Goal: Task Accomplishment & Management: Complete application form

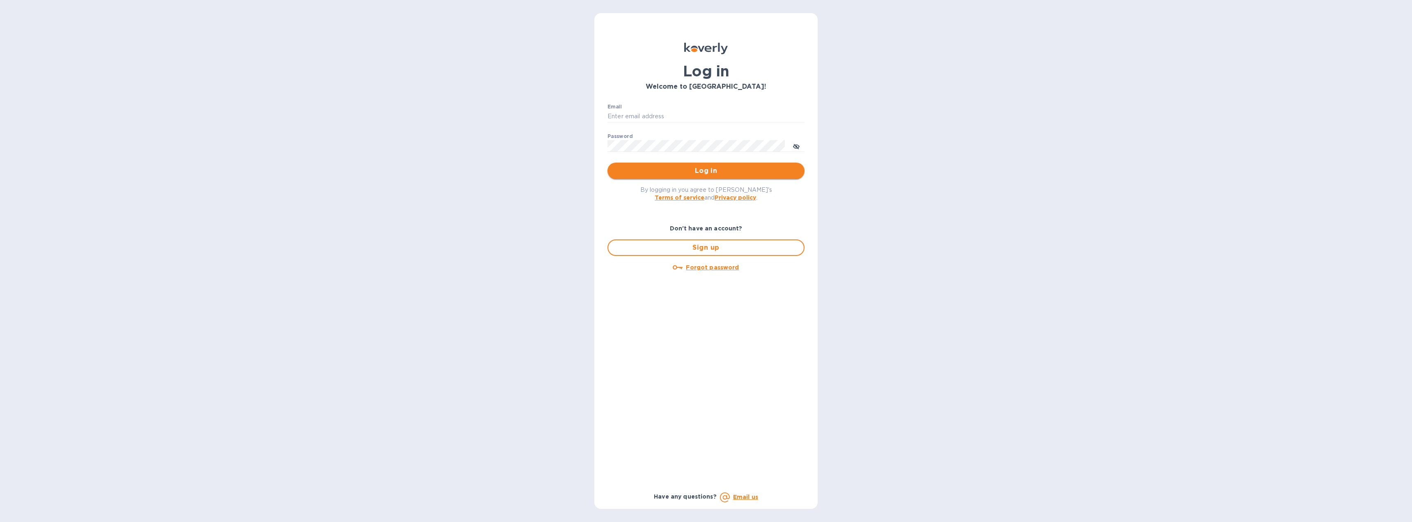
type input "[EMAIL_ADDRESS][DOMAIN_NAME]"
click at [736, 171] on span "Log in" at bounding box center [706, 171] width 184 height 10
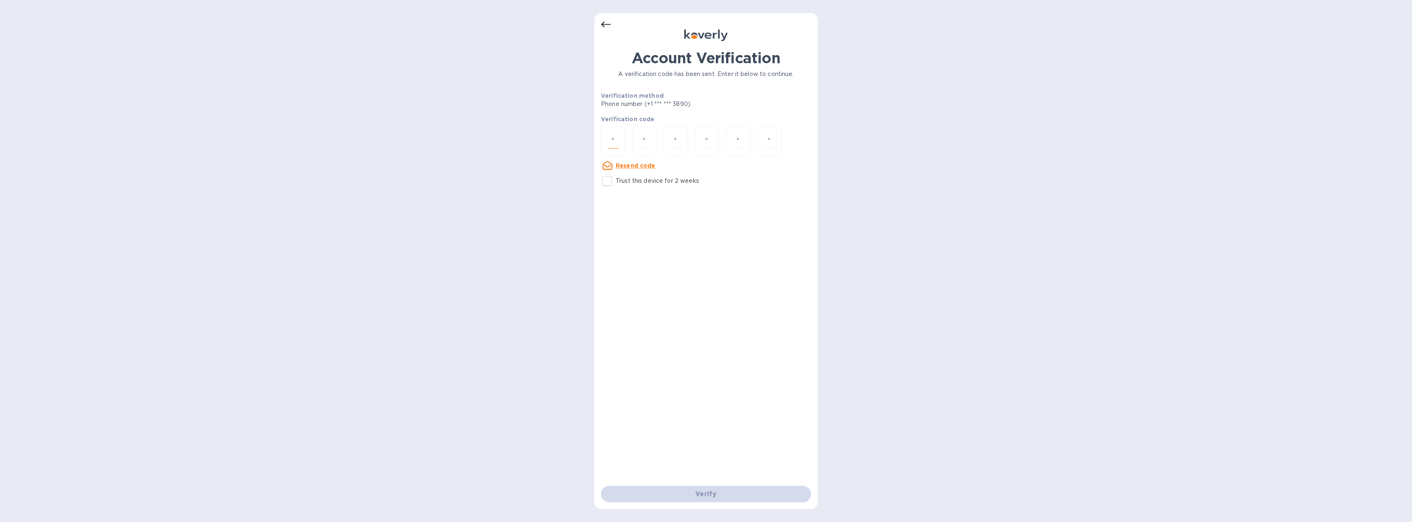
click at [618, 139] on input "number" at bounding box center [613, 140] width 11 height 15
type input "4"
type input "7"
type input "9"
type input "3"
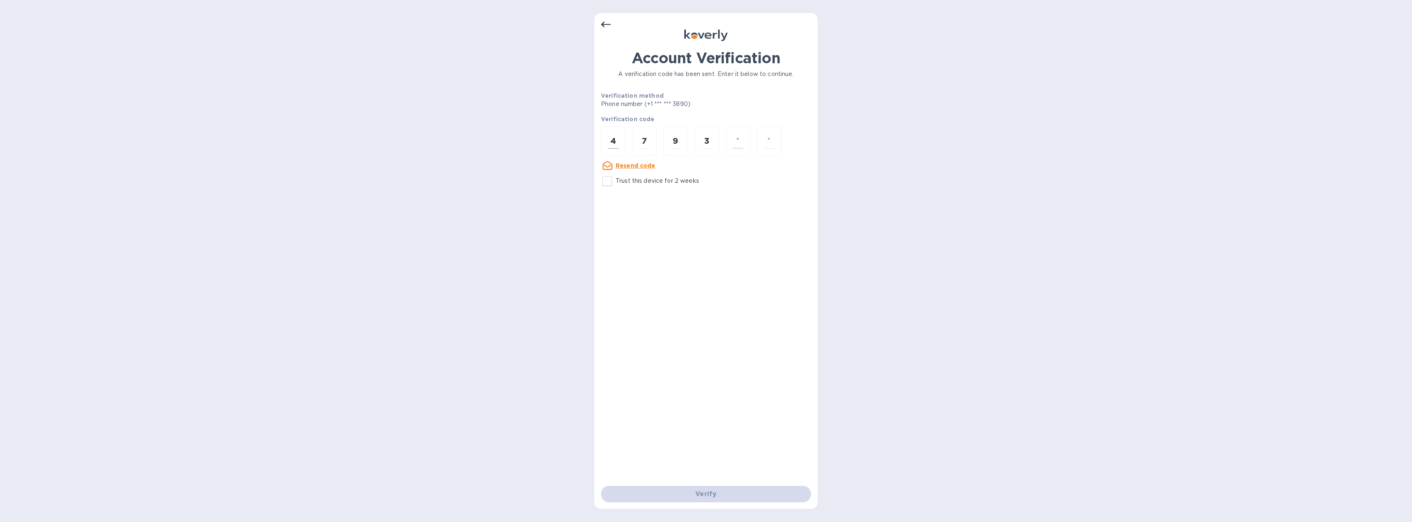
type input "7"
type input "0"
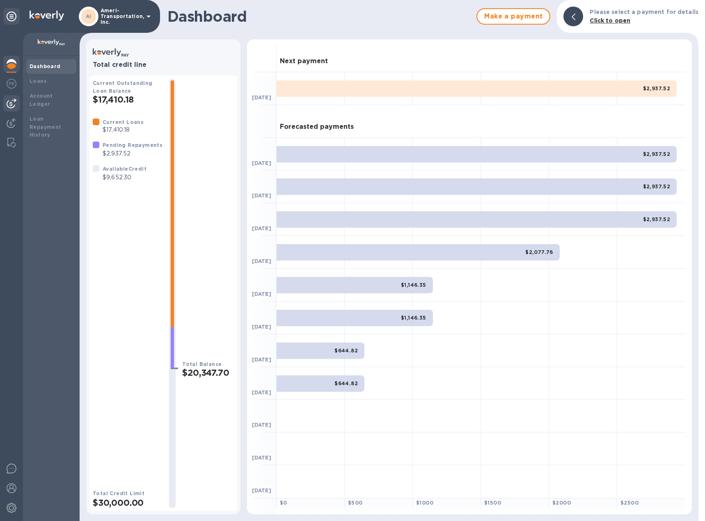
click at [11, 101] on img at bounding box center [12, 104] width 10 height 10
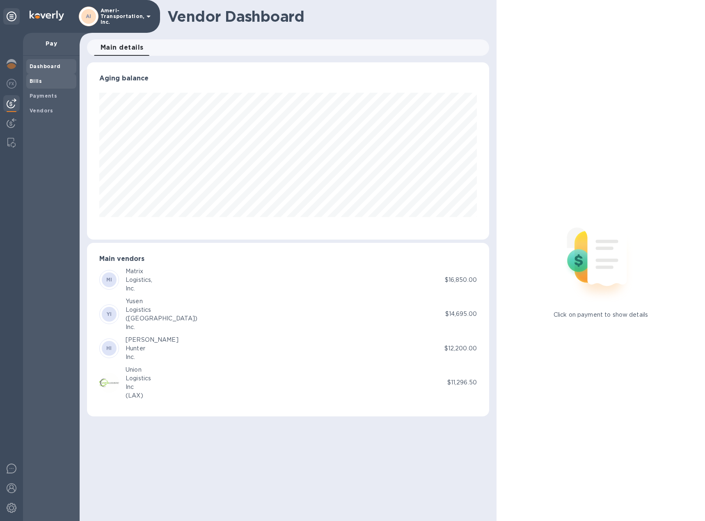
scroll to position [177, 402]
click at [35, 79] on b "Bills" at bounding box center [36, 81] width 12 height 6
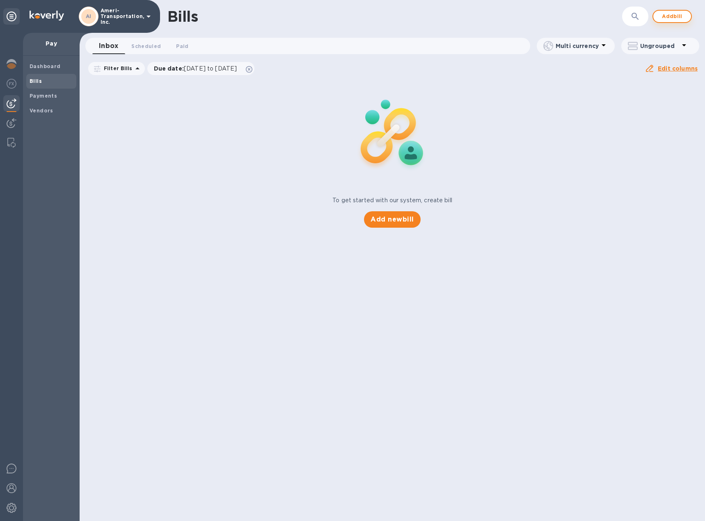
click at [671, 14] on span "Add bill" at bounding box center [672, 16] width 25 height 10
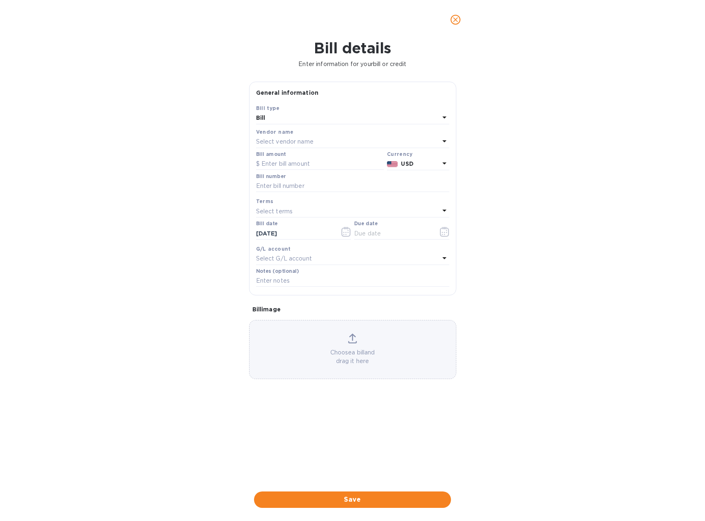
click at [330, 144] on div "Select vendor name" at bounding box center [347, 141] width 183 height 11
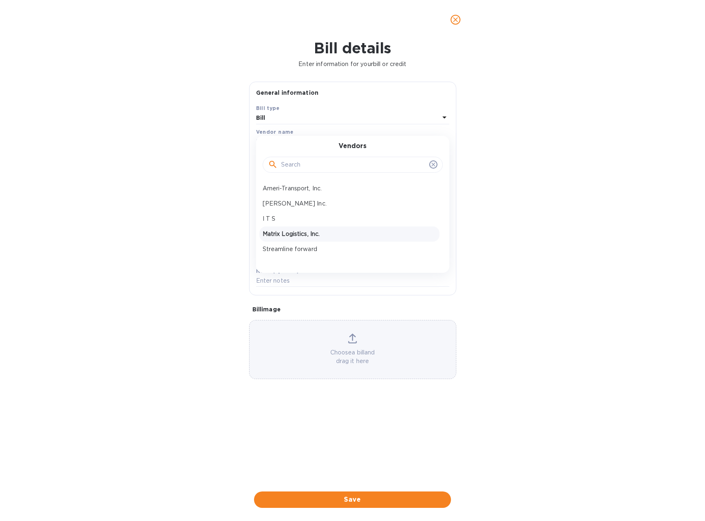
click at [306, 234] on p "Matrix Logistics, Inc." at bounding box center [350, 234] width 174 height 9
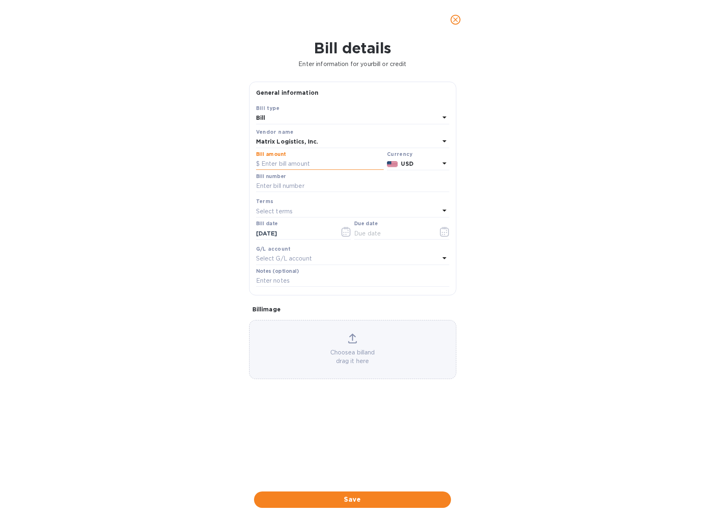
click at [296, 165] on input "text" at bounding box center [320, 164] width 128 height 12
type input "9,600.00"
click at [286, 186] on input "text" at bounding box center [352, 186] width 193 height 12
type input "S"
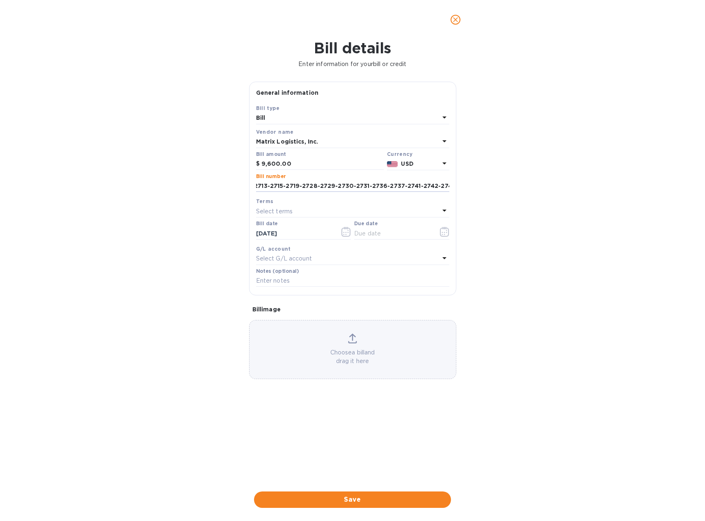
type input "ASICM2713-2715-2719-2728-2729-2730-2731-2736-2737-2741-2742-2743"
click at [362, 213] on div "Select terms" at bounding box center [347, 211] width 183 height 11
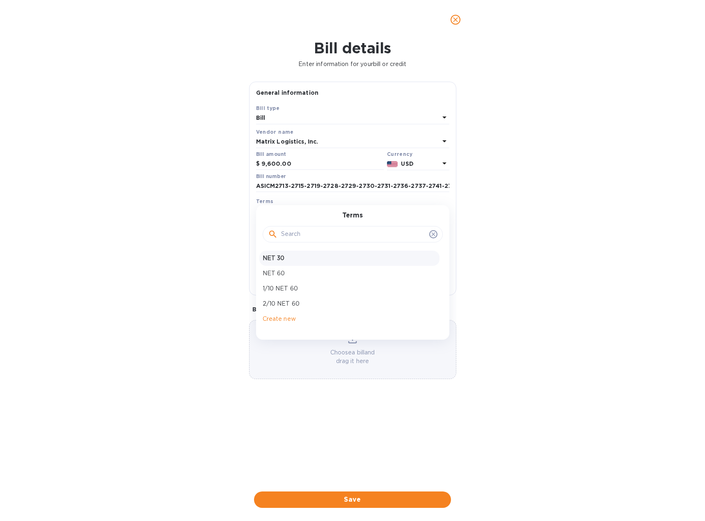
click at [284, 257] on p "NET 30" at bounding box center [350, 258] width 174 height 9
type input "[DATE]"
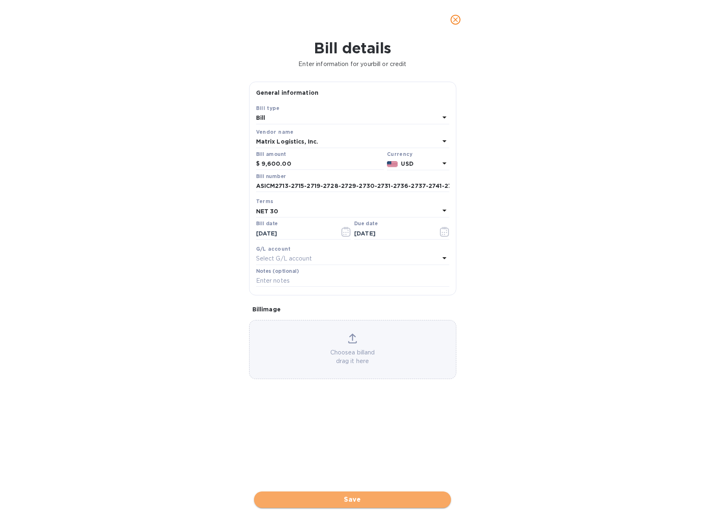
click at [369, 500] on span "Save" at bounding box center [353, 500] width 184 height 10
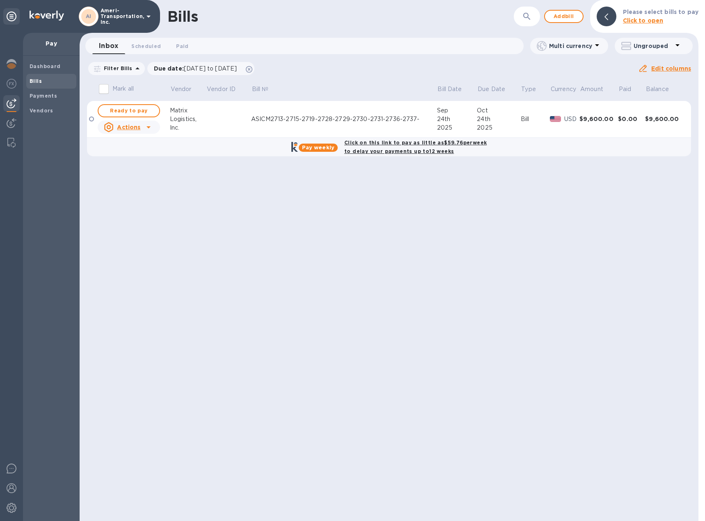
click at [394, 151] on b "Click on this link to pay as little as $59.76 per week to delay your payments u…" at bounding box center [415, 147] width 142 height 15
click at [393, 142] on b "Click on this link to pay as little as $59.76 per week to delay your payments u…" at bounding box center [415, 147] width 142 height 15
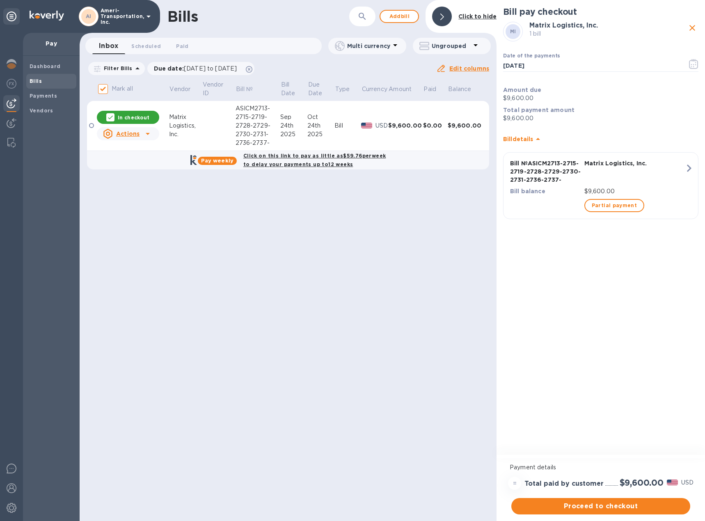
click at [293, 163] on b "Click on this link to pay as little as $59.76 per week to delay your payments u…" at bounding box center [314, 160] width 142 height 15
click at [223, 160] on b "Pay weekly" at bounding box center [217, 161] width 32 height 6
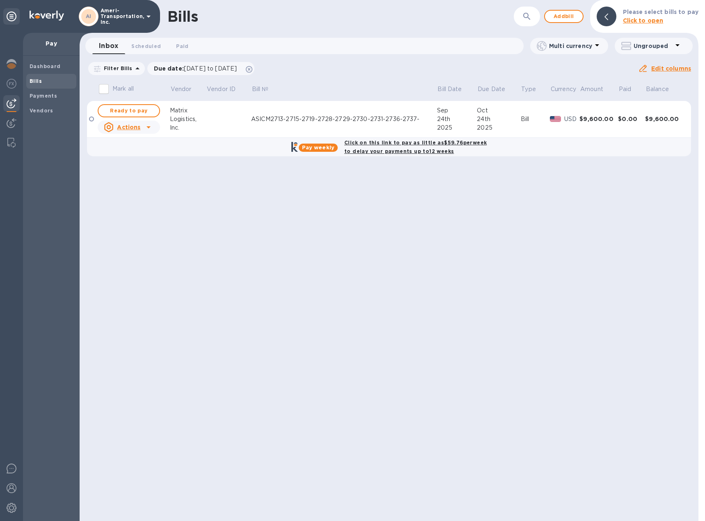
checkbox input "true"
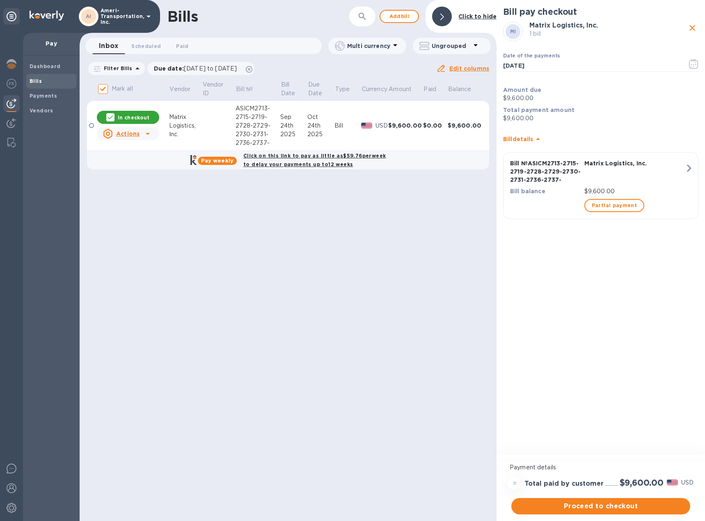
click at [689, 170] on icon "button" at bounding box center [689, 168] width 5 height 7
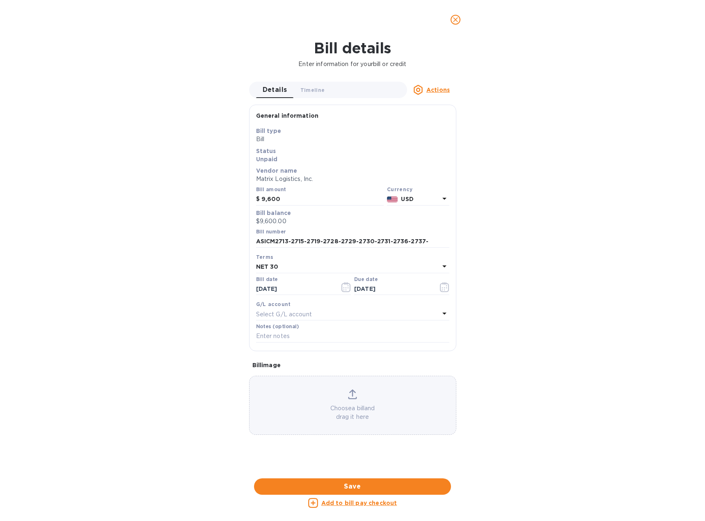
scroll to position [177, 402]
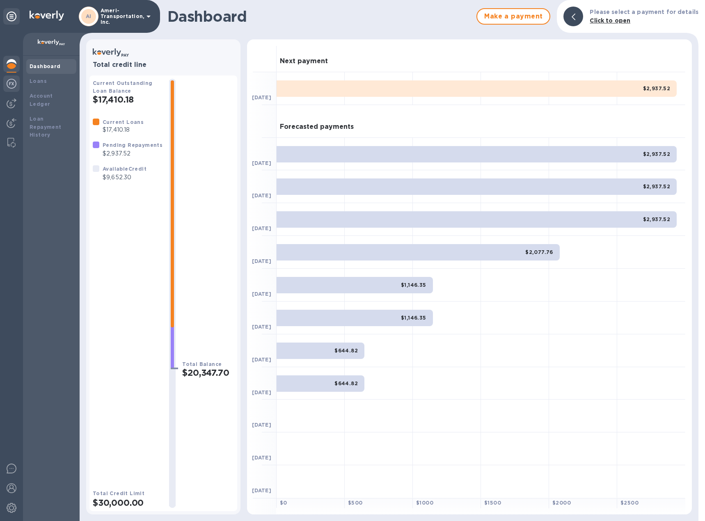
click at [11, 87] on img at bounding box center [12, 84] width 10 height 10
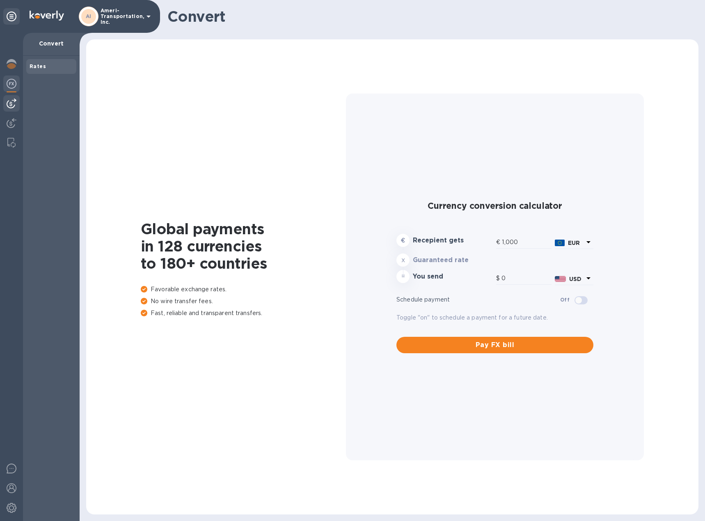
click at [9, 97] on div at bounding box center [11, 103] width 16 height 16
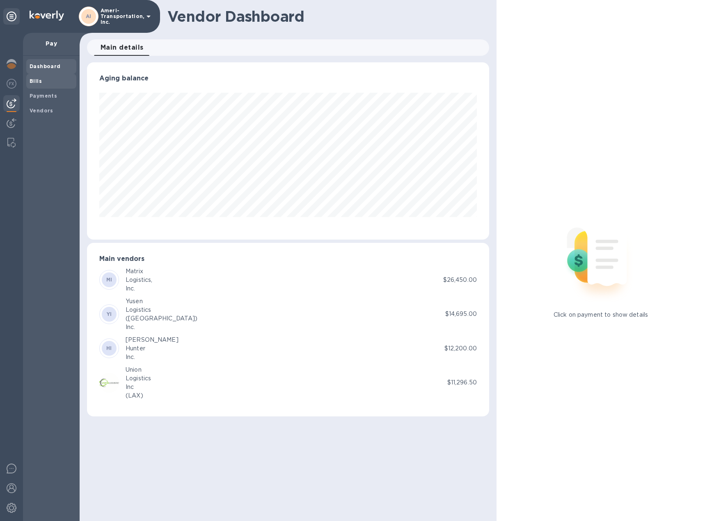
scroll to position [177, 402]
click at [32, 81] on b "Bills" at bounding box center [36, 81] width 12 height 6
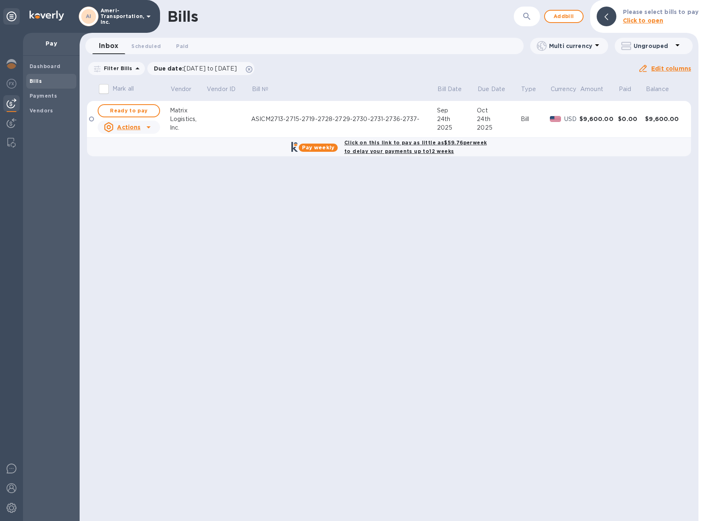
click at [318, 147] on b "Pay weekly" at bounding box center [318, 147] width 32 height 6
checkbox input "true"
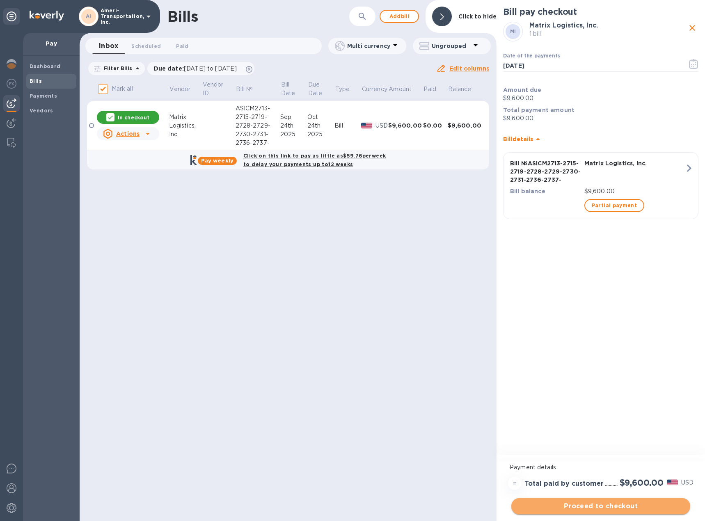
click at [612, 506] on span "Proceed to checkout" at bounding box center [601, 507] width 166 height 10
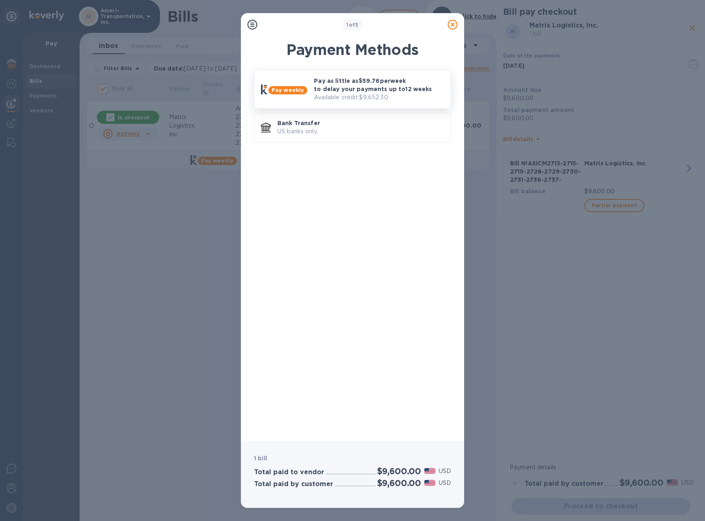
click at [330, 86] on p "Pay as little as $59.76 per week to delay your payments up to 12 weeks" at bounding box center [379, 85] width 130 height 16
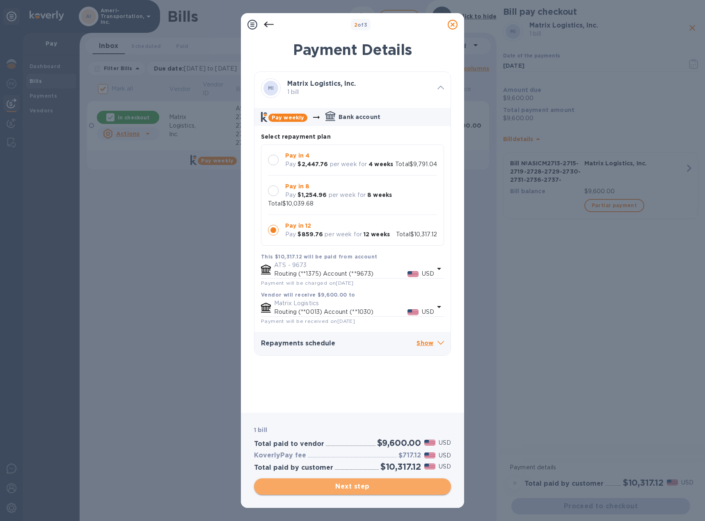
click at [353, 487] on span "Next step" at bounding box center [353, 487] width 184 height 10
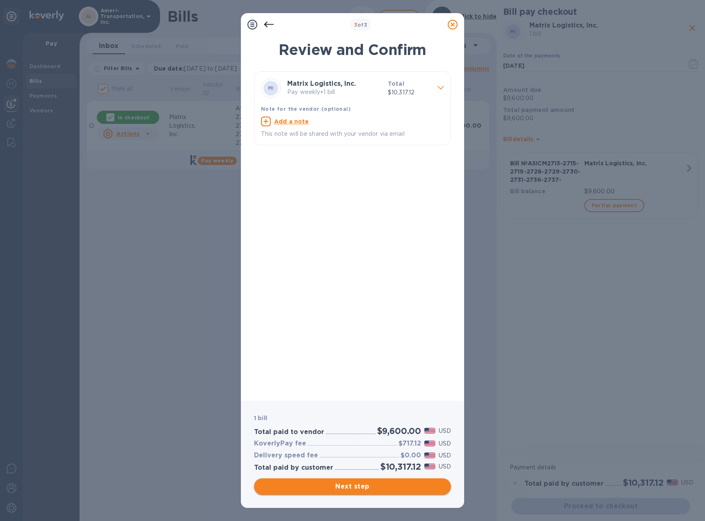
click at [355, 486] on span "Next step" at bounding box center [353, 487] width 184 height 10
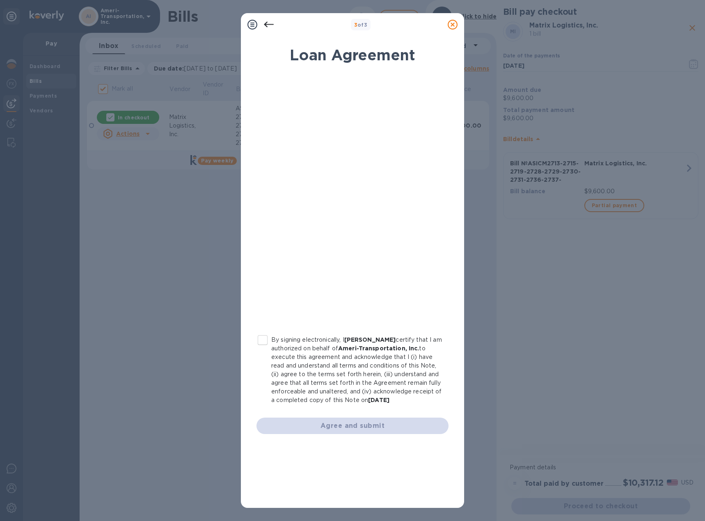
drag, startPoint x: 262, startPoint y: 337, endPoint x: 271, endPoint y: 340, distance: 9.8
click at [262, 337] on input "By signing electronically, I [PERSON_NAME] certify that I am authorized on beha…" at bounding box center [262, 340] width 17 height 17
checkbox input "true"
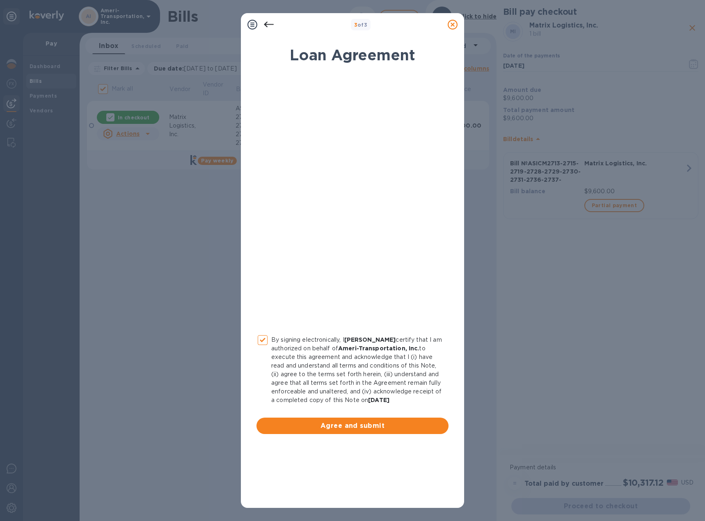
click at [355, 426] on span "Agree and submit" at bounding box center [352, 426] width 179 height 10
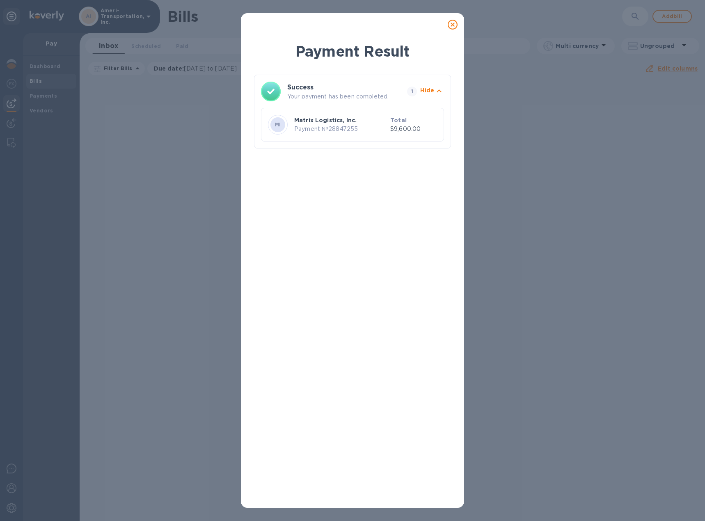
click at [453, 24] on icon at bounding box center [453, 25] width 10 height 10
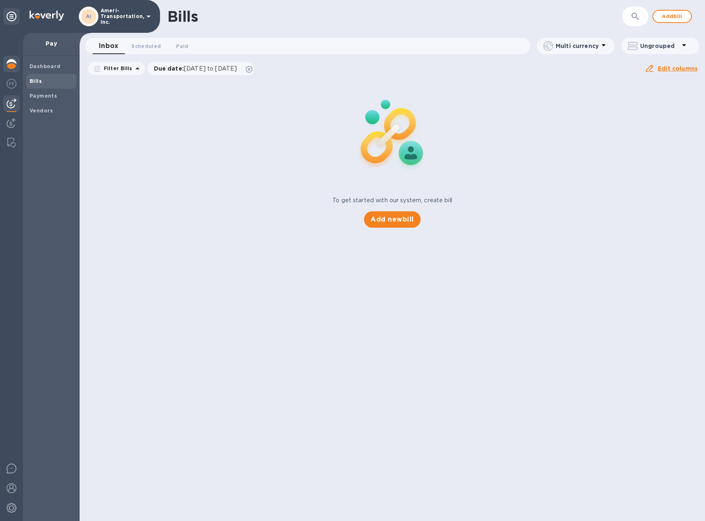
drag, startPoint x: 10, startPoint y: 82, endPoint x: 12, endPoint y: 73, distance: 9.8
click at [11, 82] on img at bounding box center [12, 84] width 10 height 10
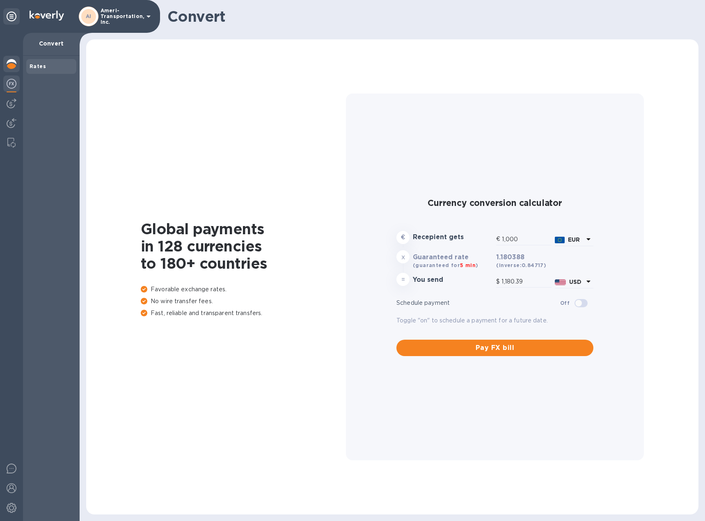
click at [11, 67] on img at bounding box center [12, 64] width 10 height 10
